Goal: Transaction & Acquisition: Purchase product/service

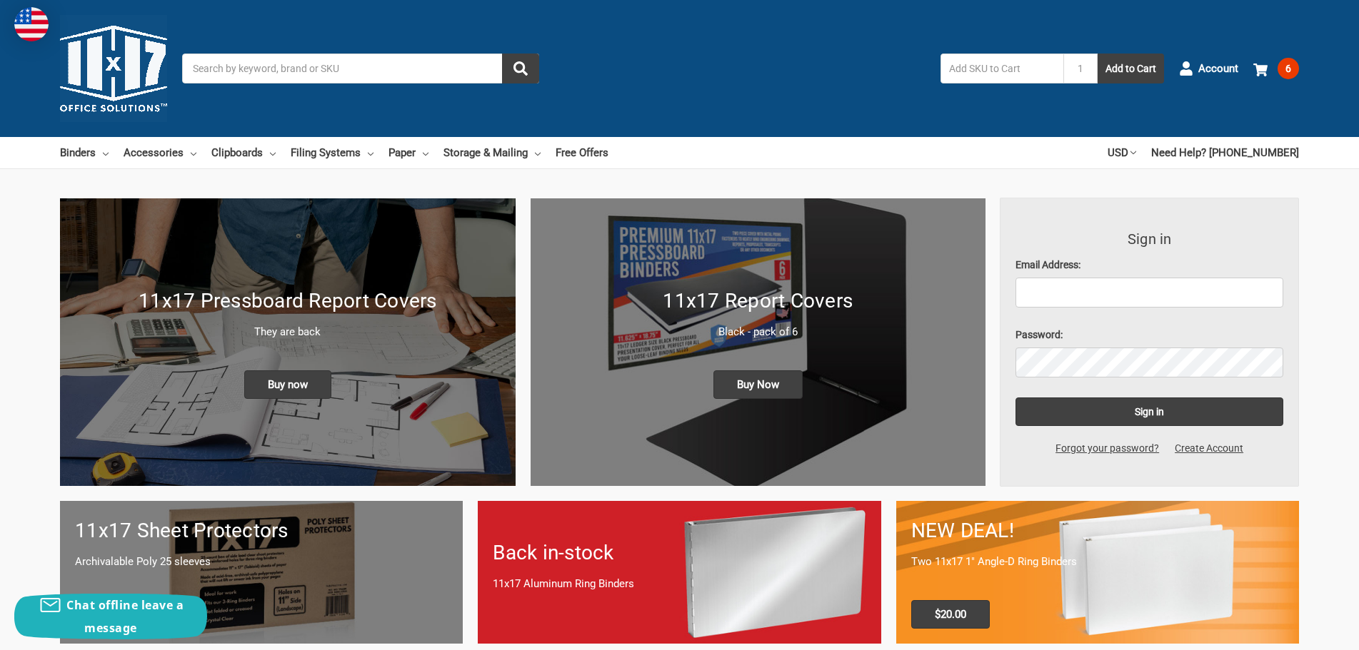
click at [376, 74] on input "Search" at bounding box center [360, 69] width 357 height 30
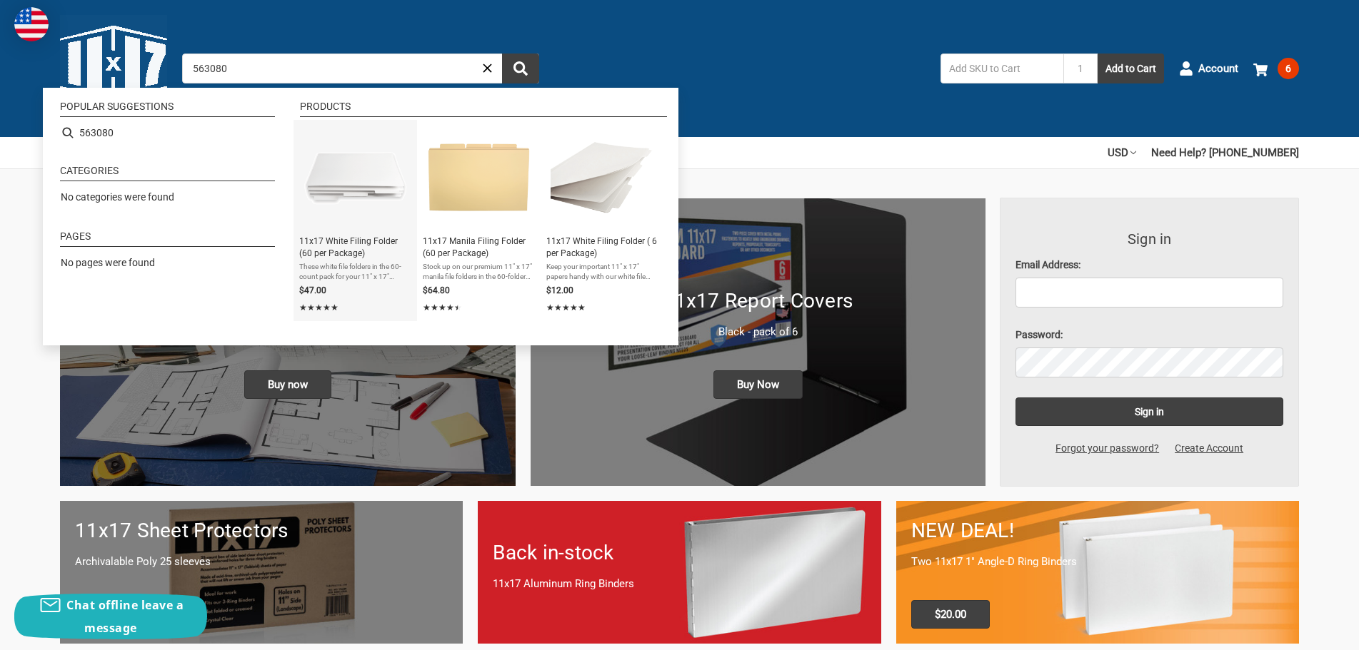
type input "563080"
click at [341, 243] on span "11x17 White Filing Folder (60 per Package)" at bounding box center [355, 248] width 112 height 24
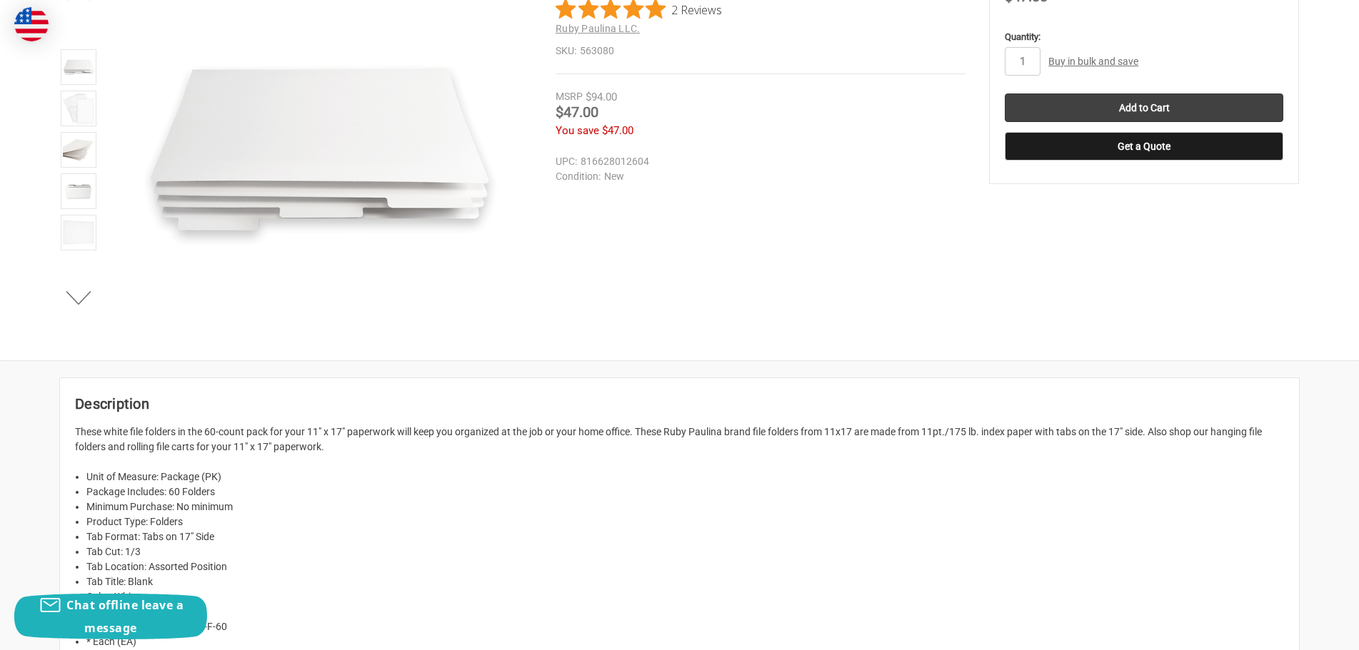
scroll to position [428, 0]
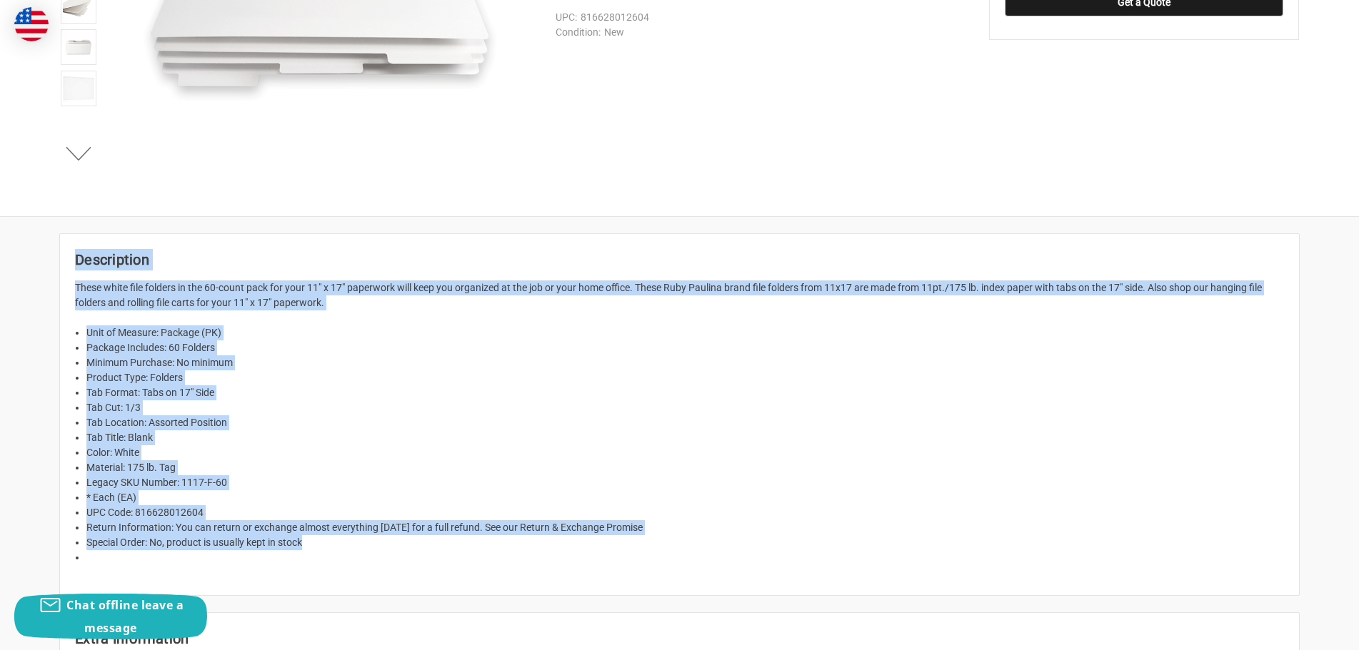
drag, startPoint x: 76, startPoint y: 261, endPoint x: 659, endPoint y: 563, distance: 655.9
click at [659, 563] on article "Description These white file folders in the 60-count pack for your 11" x 17" pa…" at bounding box center [679, 414] width 1239 height 361
copy article "Description These white file folders in the 60-count pack for your 11" x 17" pa…"
